Goal: Register for event/course

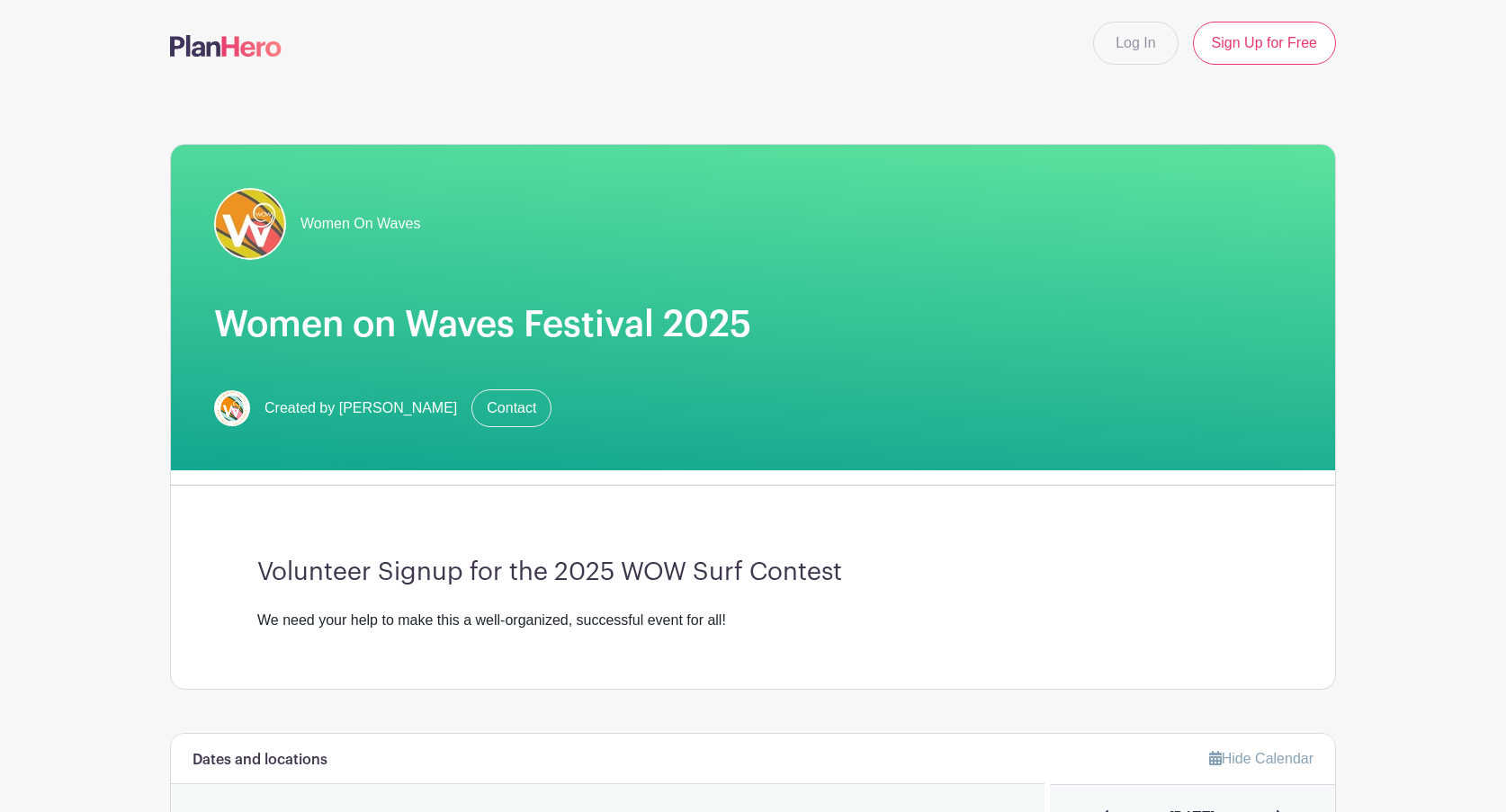
click at [970, 516] on div "Volunteer Signup for the 2025 WOW Surf Contest We need your help to make this a…" at bounding box center [753, 594] width 1078 height 189
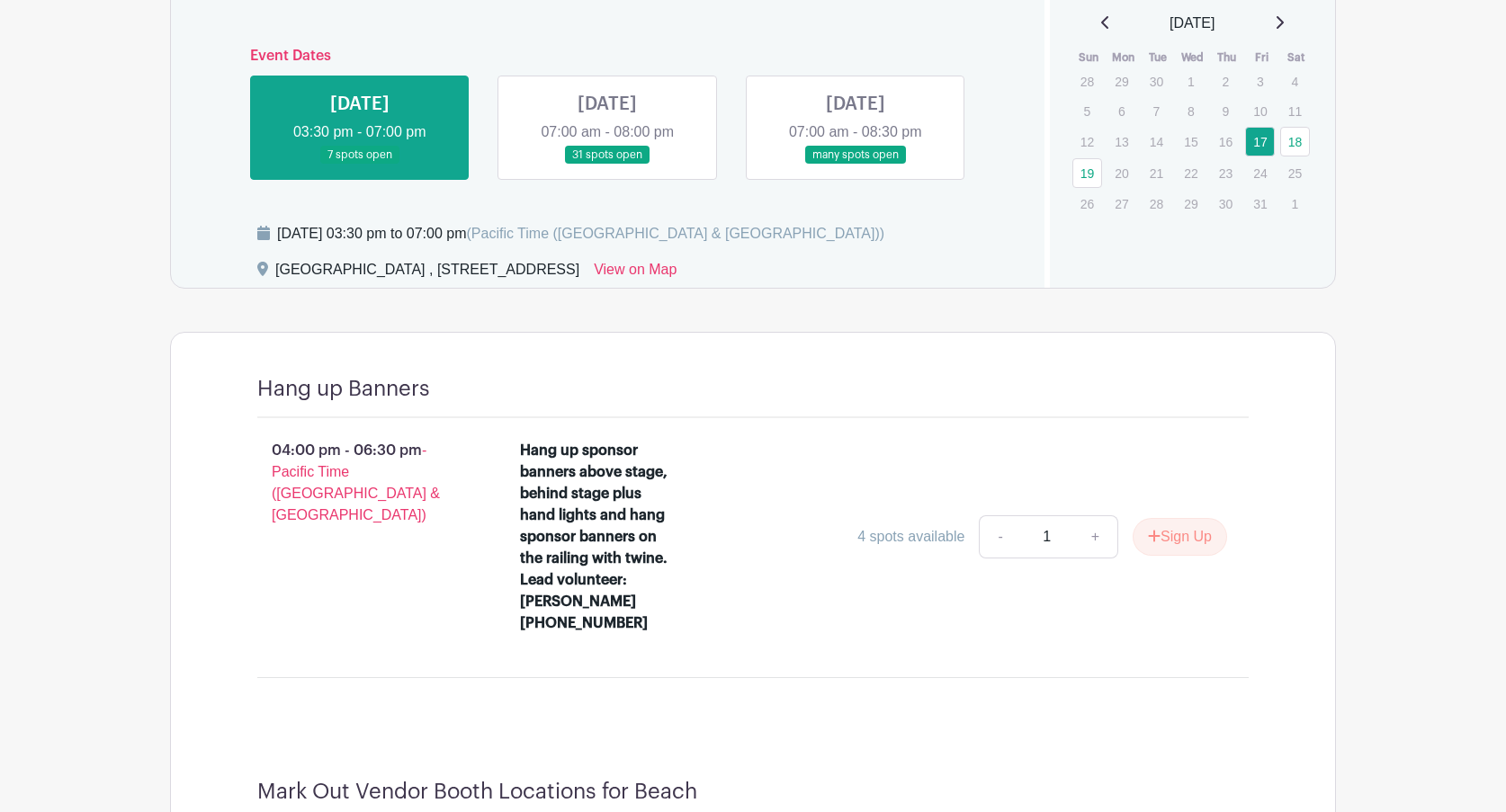
scroll to position [795, 0]
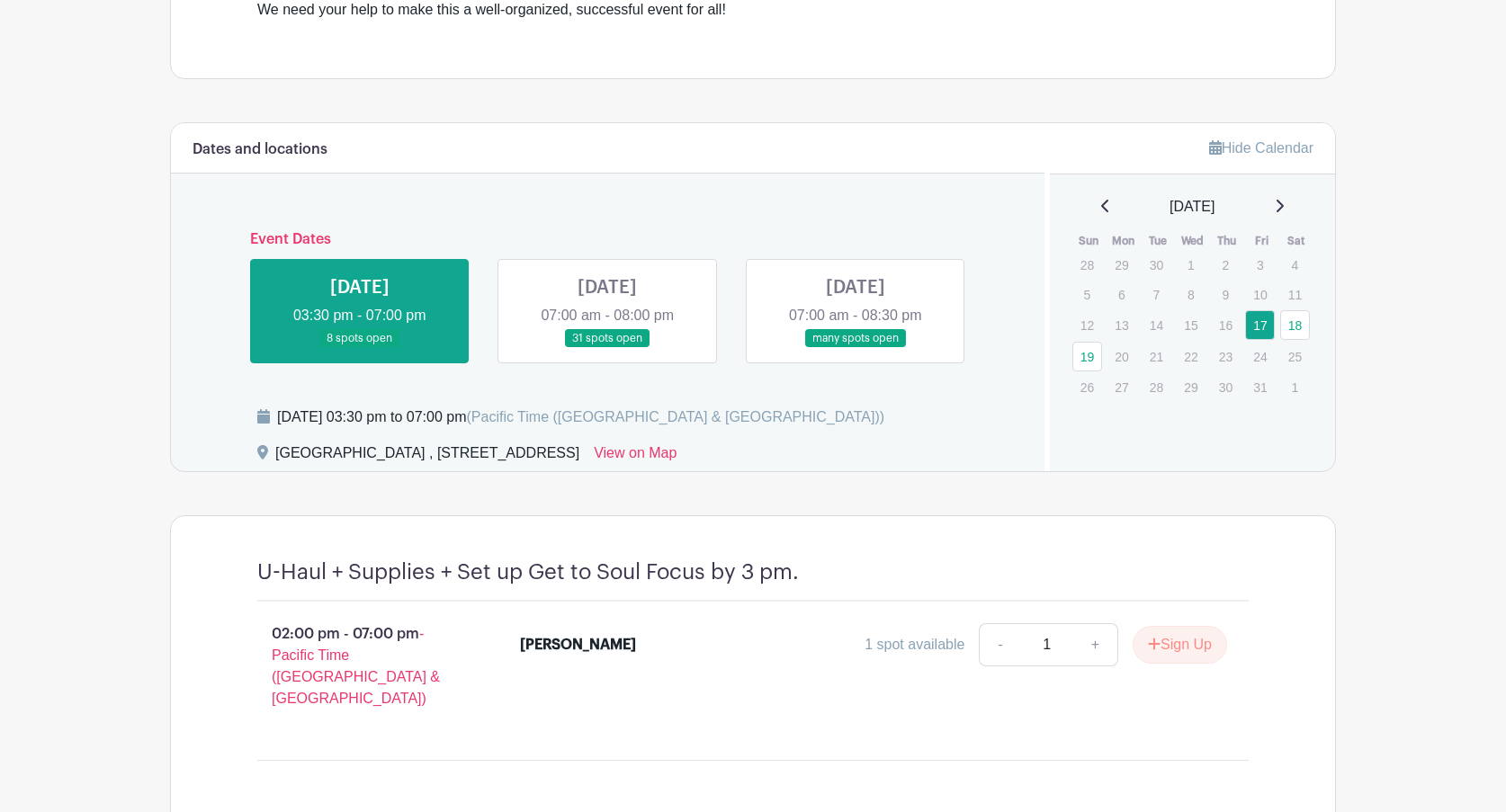
scroll to position [609, 0]
click at [608, 350] on link at bounding box center [608, 350] width 0 height 0
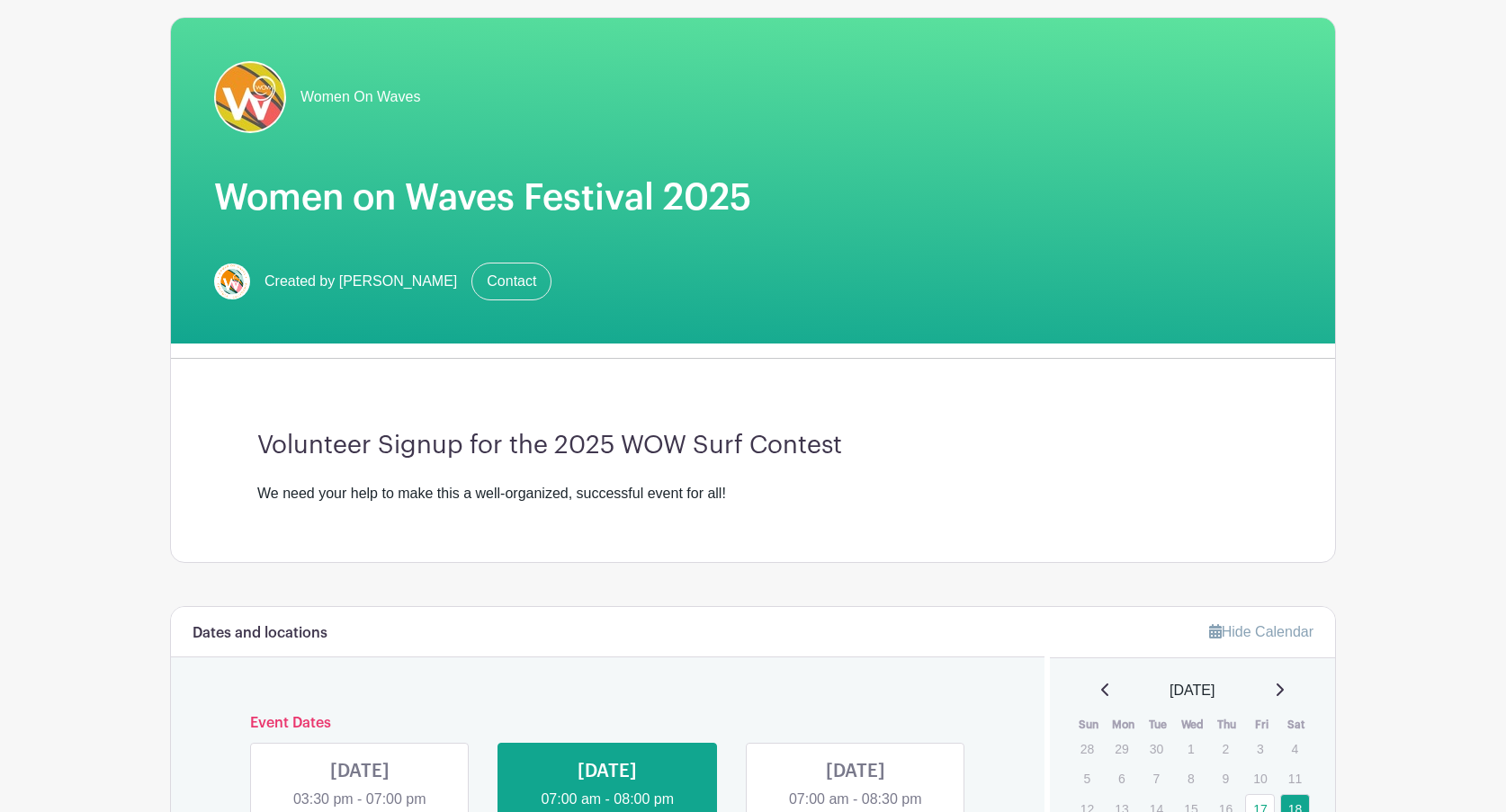
scroll to position [453, 0]
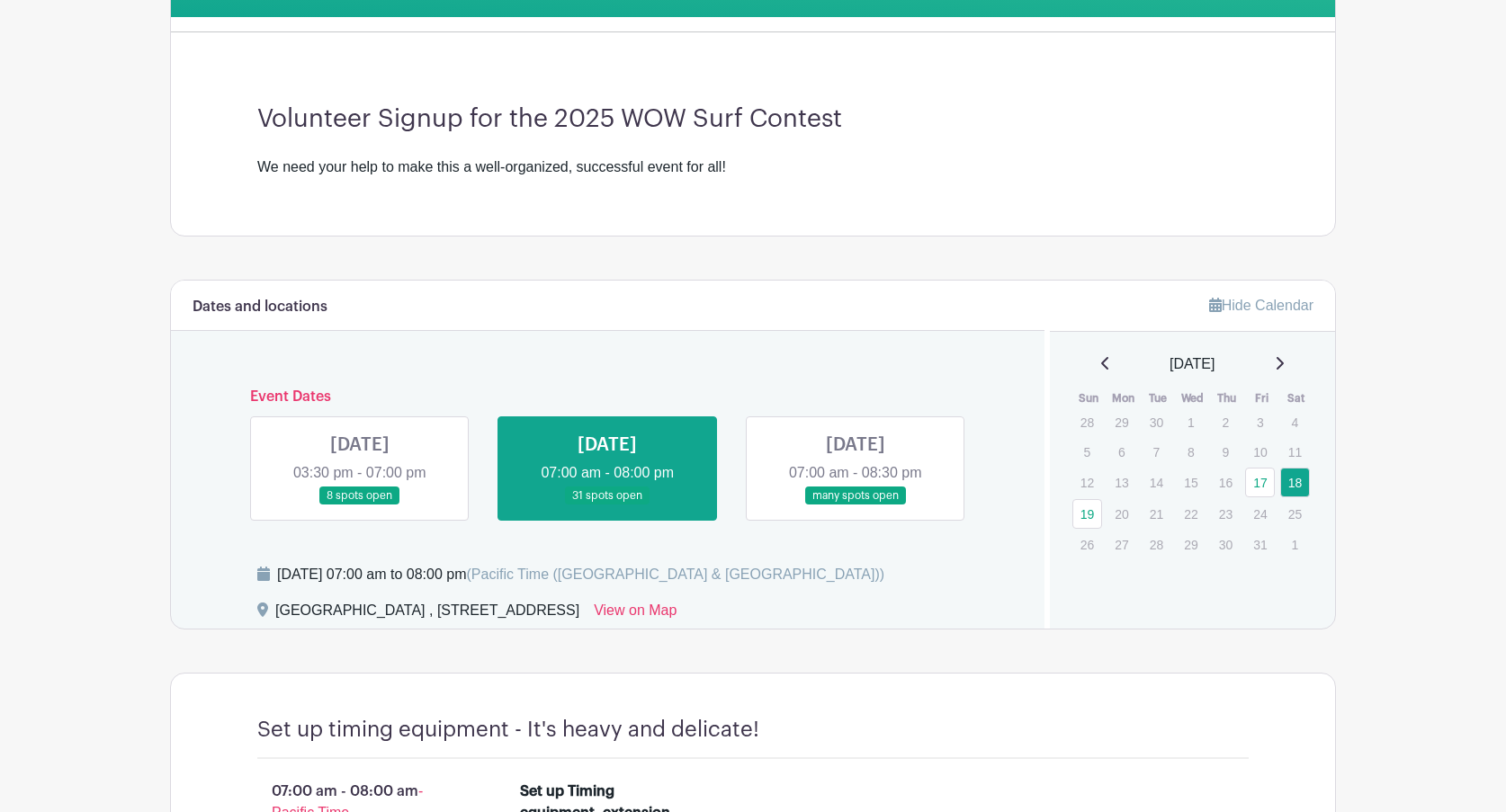
click at [855, 505] on link at bounding box center [855, 505] width 0 height 0
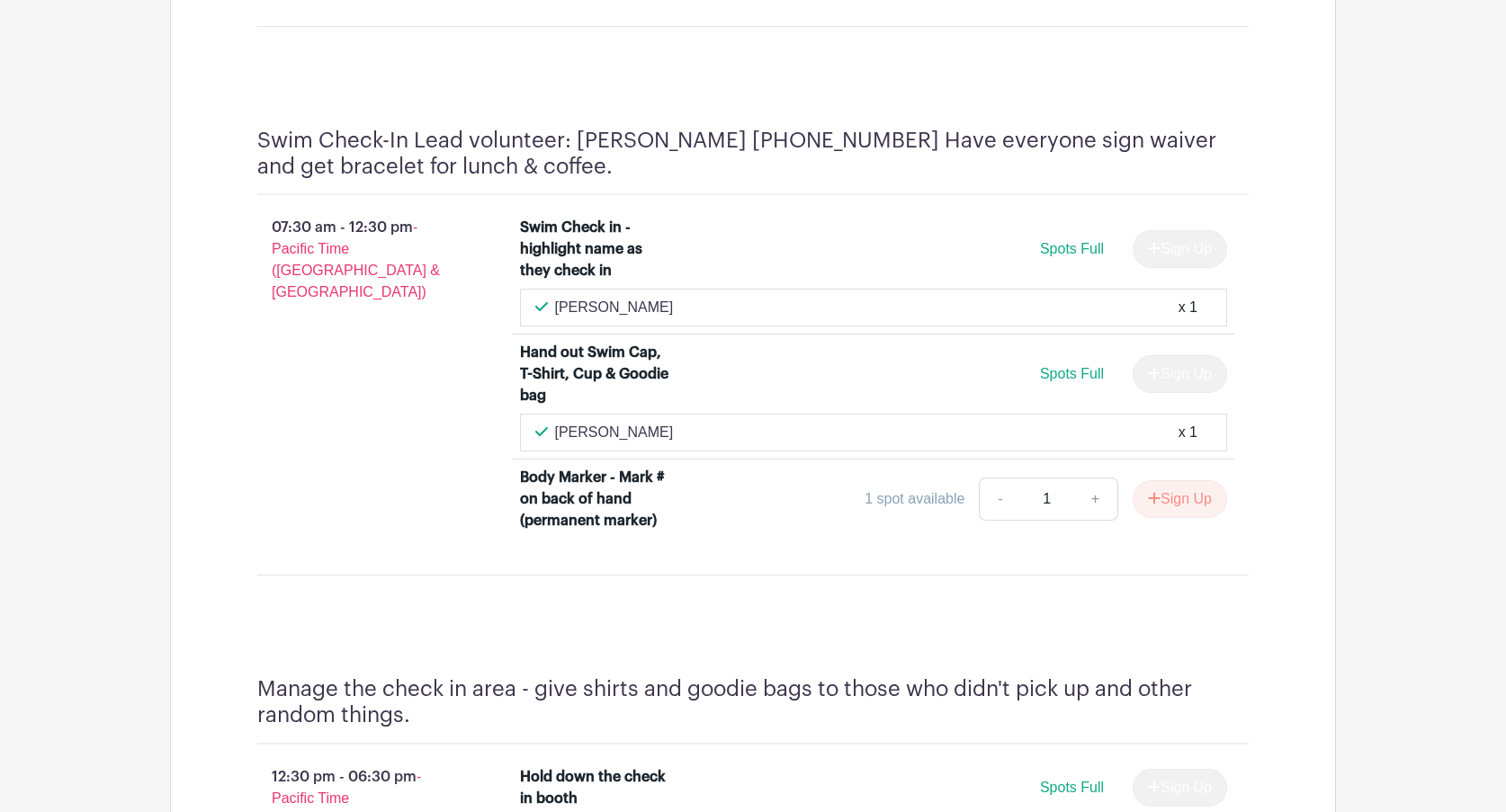
scroll to position [1320, 0]
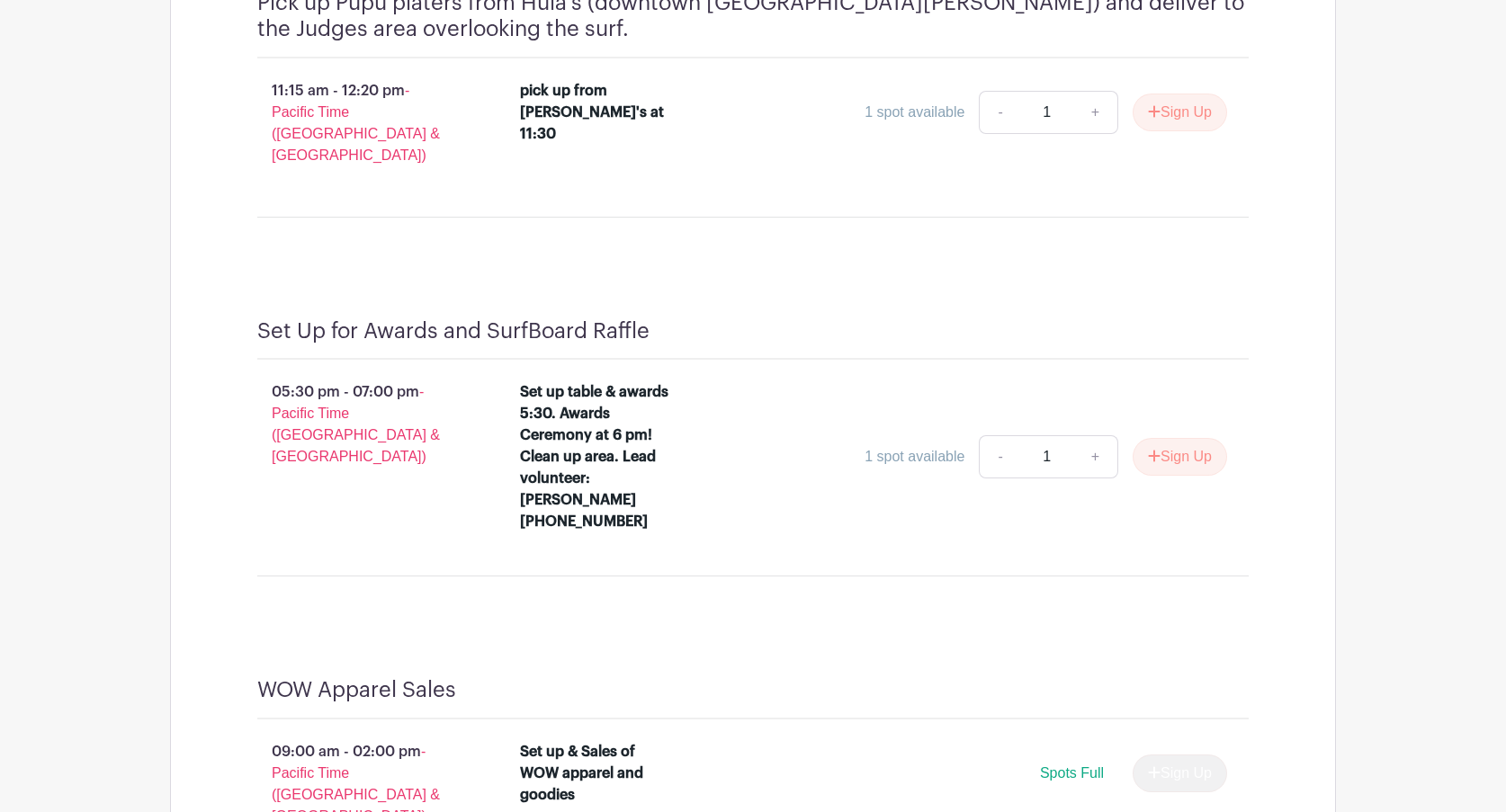
scroll to position [2398, 0]
